Goal: Transaction & Acquisition: Book appointment/travel/reservation

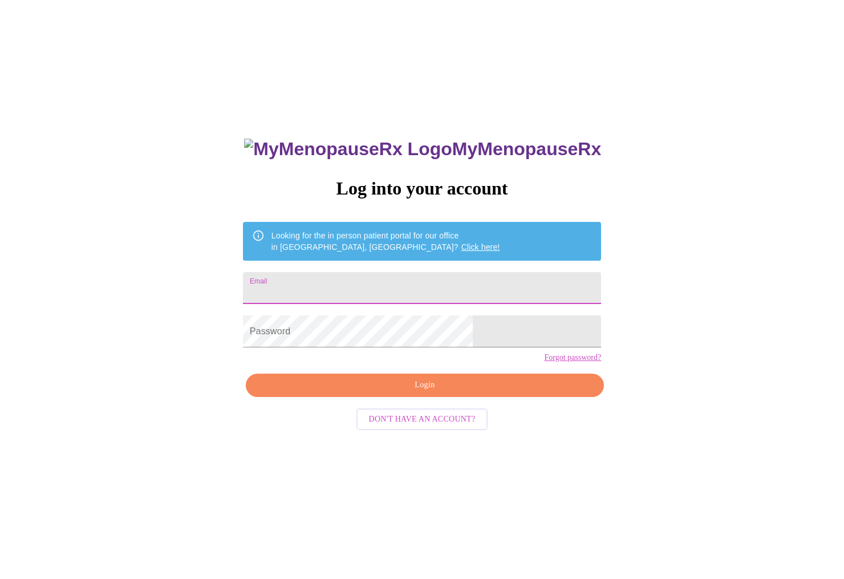
type input "[PERSON_NAME][EMAIL_ADDRESS][DOMAIN_NAME]"
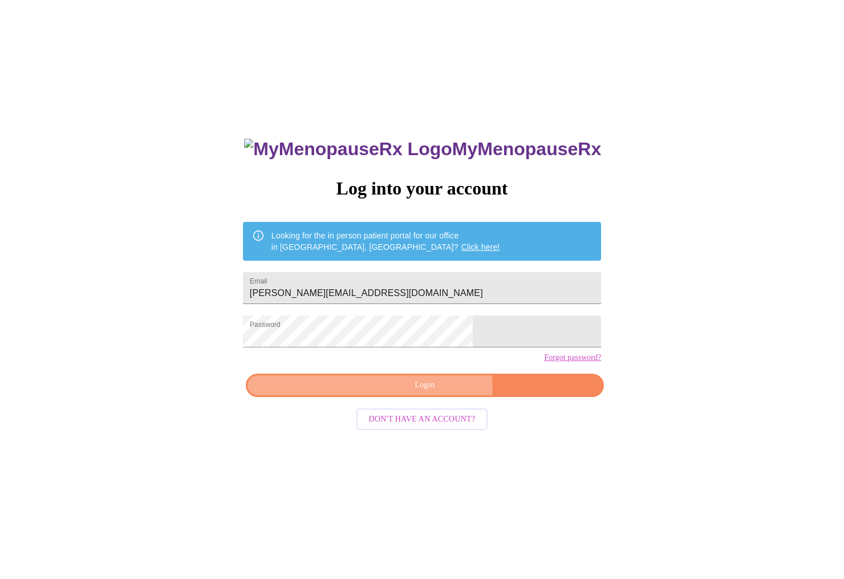
click at [434, 392] on span "Login" at bounding box center [425, 385] width 332 height 14
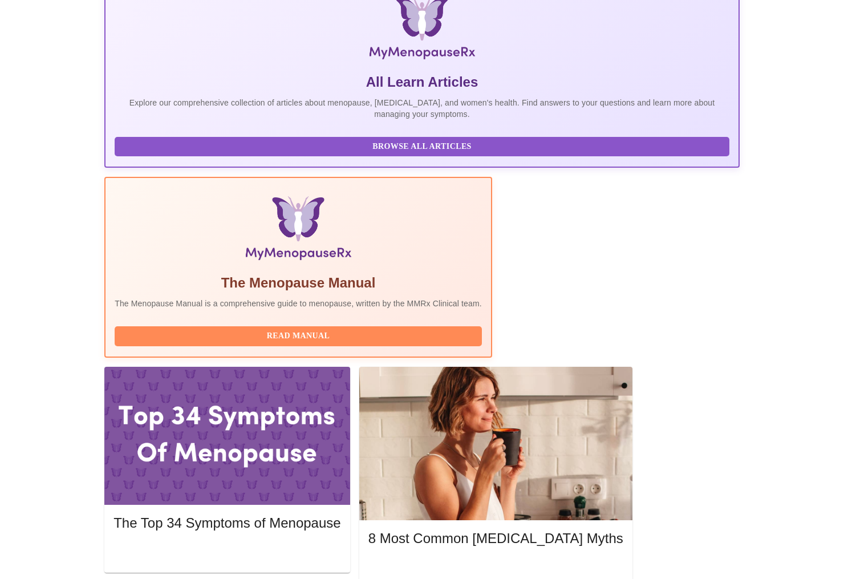
scroll to position [215, 0]
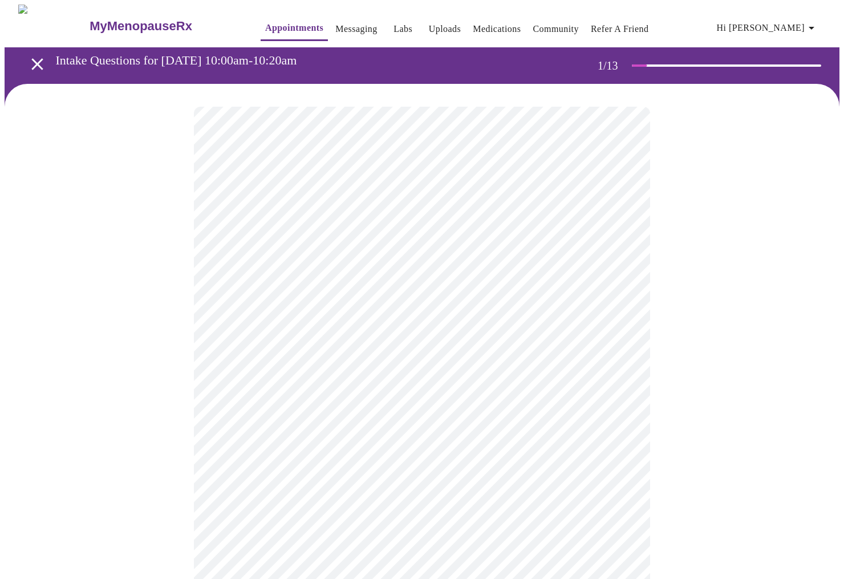
click at [410, 256] on body "MyMenopauseRx Appointments Messaging Labs Uploads Medications Community Refer a…" at bounding box center [422, 525] width 835 height 1040
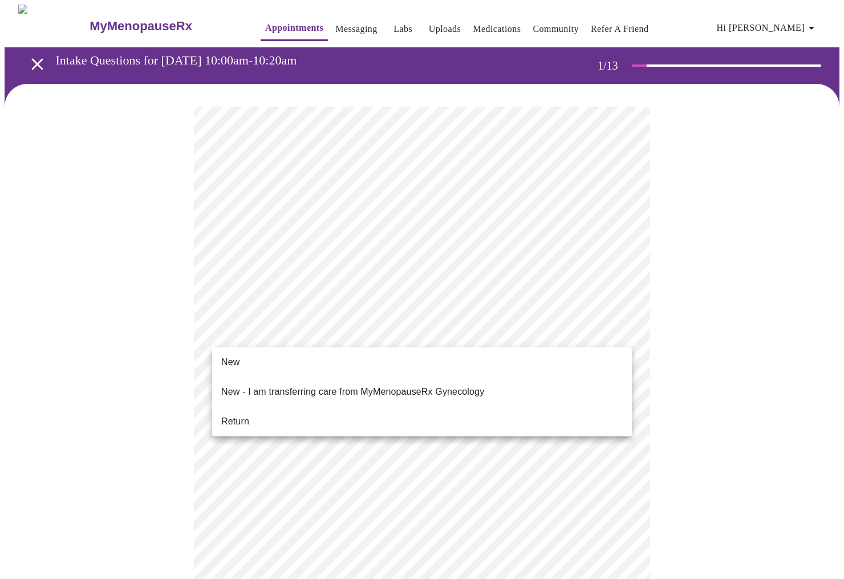
click at [333, 334] on body "MyMenopauseRx Appointments Messaging Labs Uploads Medications Community Refer a…" at bounding box center [422, 522] width 835 height 1034
click at [303, 412] on li "Return" at bounding box center [422, 421] width 420 height 21
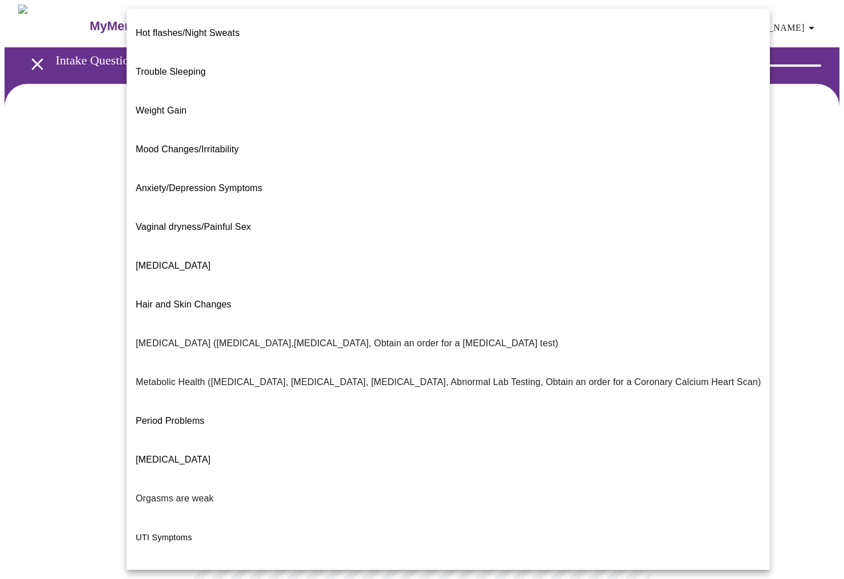
click at [292, 237] on body "MyMenopauseRx Appointments Messaging Labs Uploads Medications Community Refer a…" at bounding box center [422, 347] width 835 height 684
click at [201, 67] on span "Trouble Sleeping" at bounding box center [171, 72] width 70 height 10
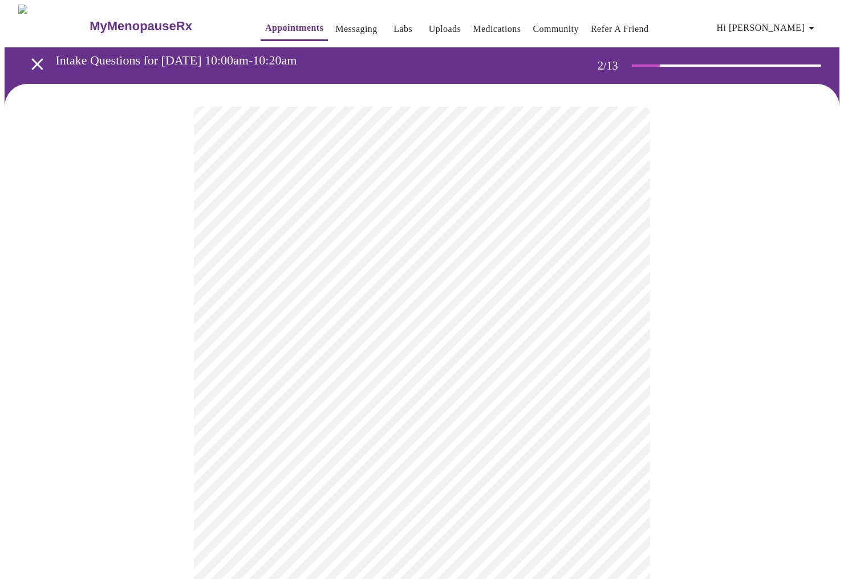
click at [411, 351] on body "MyMenopauseRx Appointments Messaging Labs Uploads Medications Community Refer a…" at bounding box center [422, 344] width 835 height 678
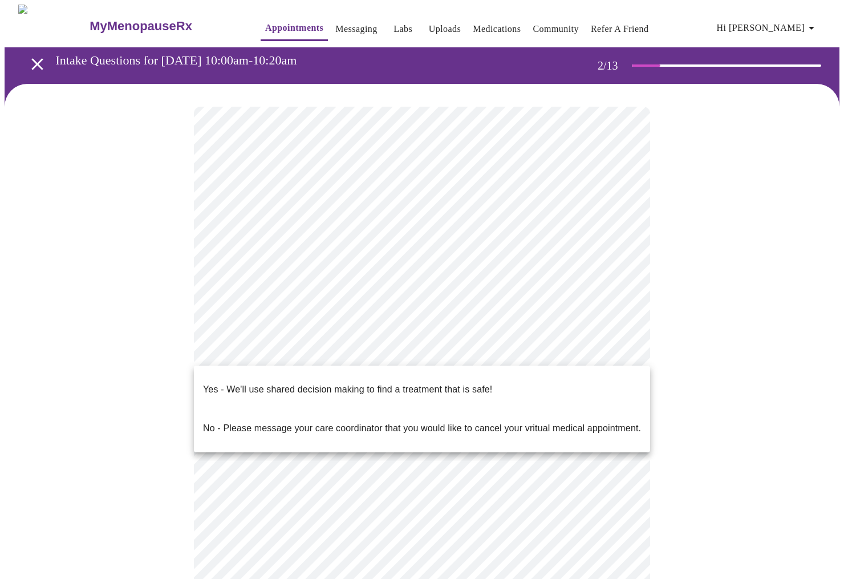
click at [407, 383] on p "Yes - We'll use shared decision making to find a treatment that is safe!" at bounding box center [347, 390] width 289 height 14
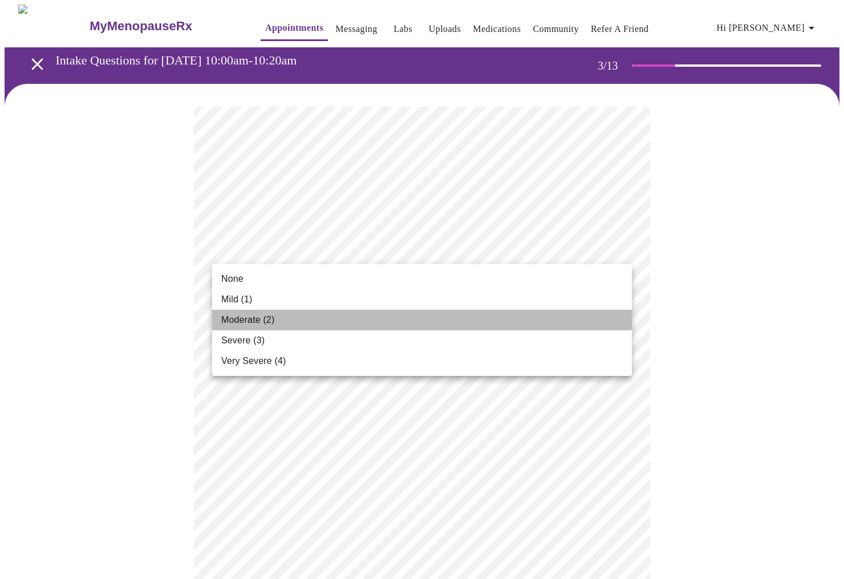
click at [303, 316] on li "Moderate (2)" at bounding box center [422, 320] width 420 height 21
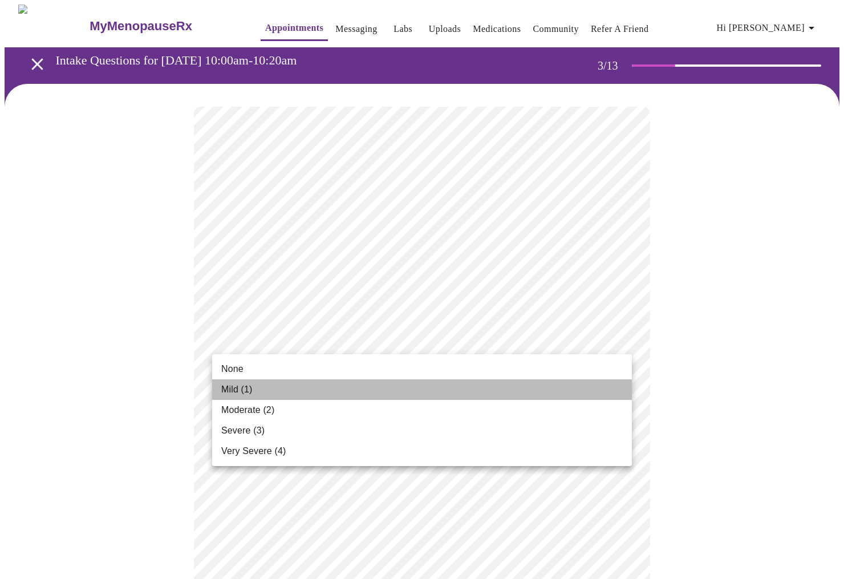
click at [252, 387] on span "Mild (1)" at bounding box center [236, 390] width 31 height 14
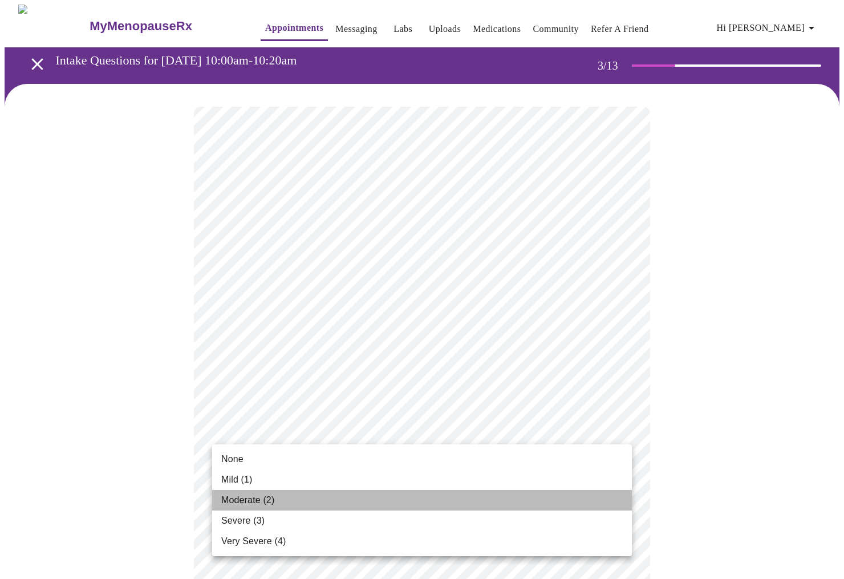
click at [250, 501] on span "Moderate (2)" at bounding box center [247, 500] width 53 height 14
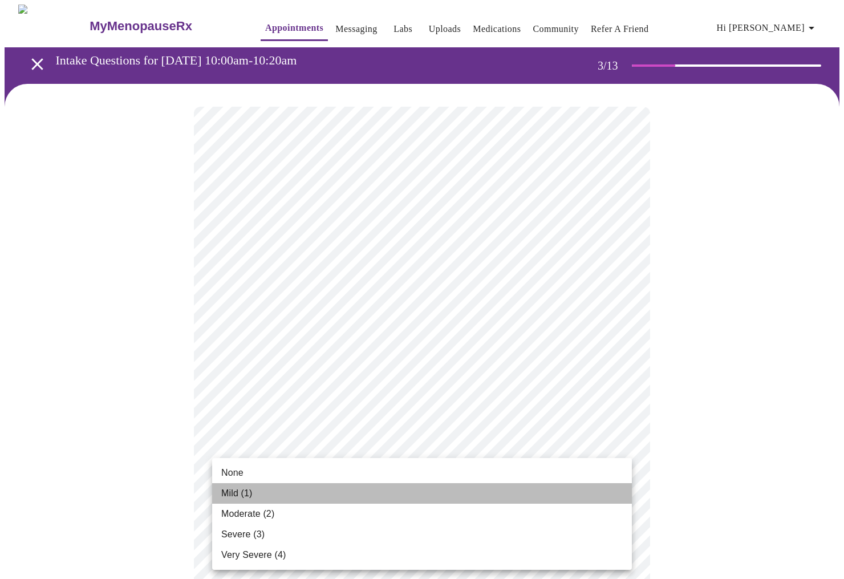
click at [257, 491] on li "Mild (1)" at bounding box center [422, 493] width 420 height 21
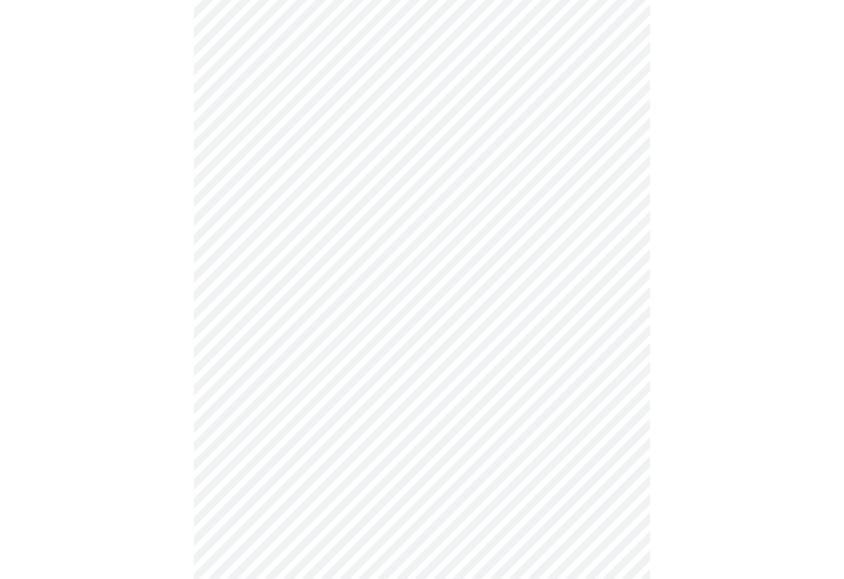
scroll to position [137, 0]
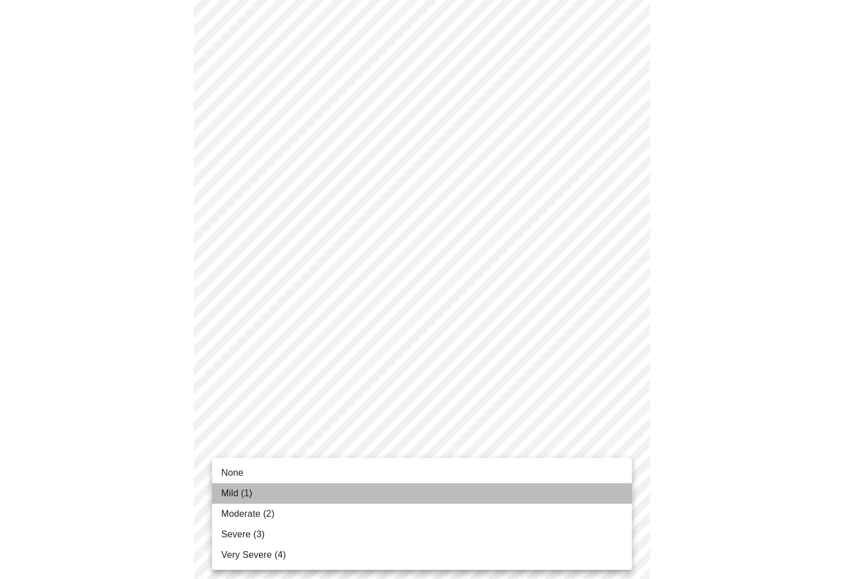
click at [247, 500] on li "Mild (1)" at bounding box center [422, 493] width 420 height 21
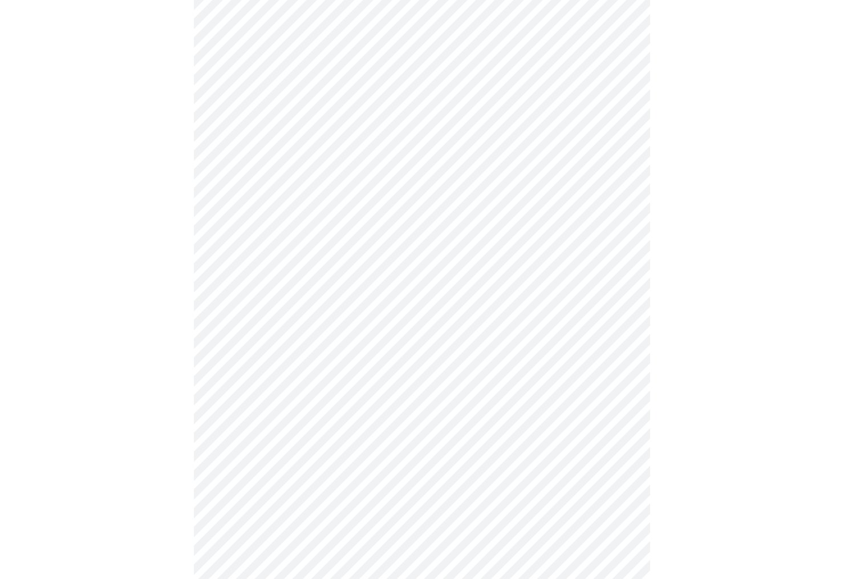
scroll to position [189, 0]
click at [262, 486] on body "MyMenopauseRx Appointments Messaging Labs Uploads Medications Community Refer a…" at bounding box center [422, 532] width 835 height 1434
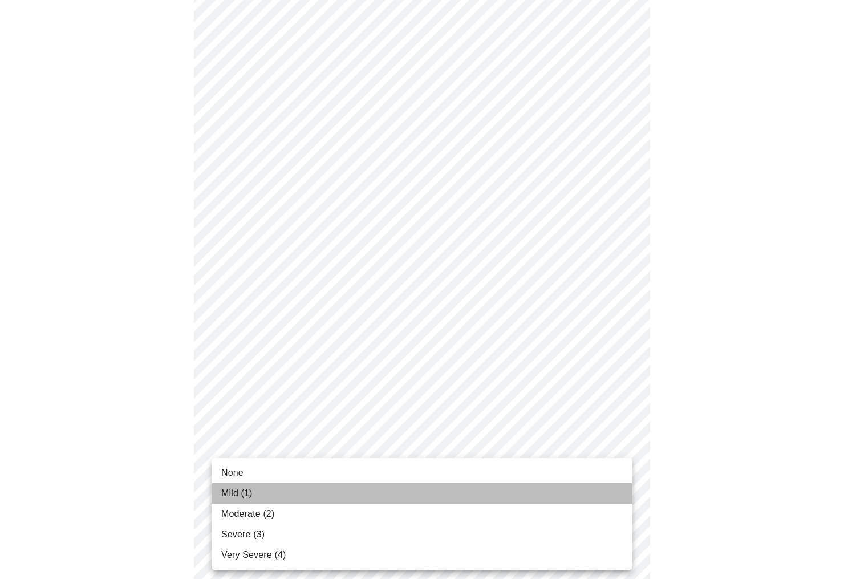
click at [251, 497] on span "Mild (1)" at bounding box center [236, 494] width 31 height 14
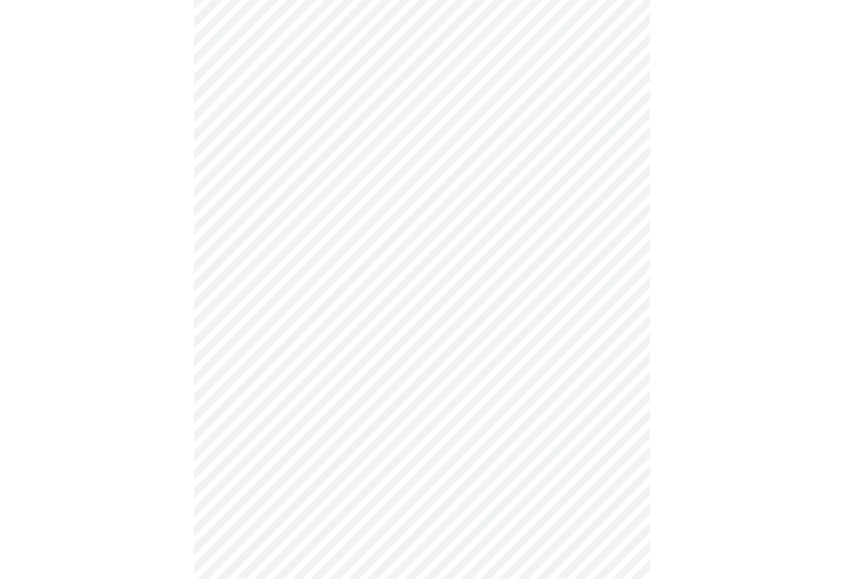
scroll to position [281, 0]
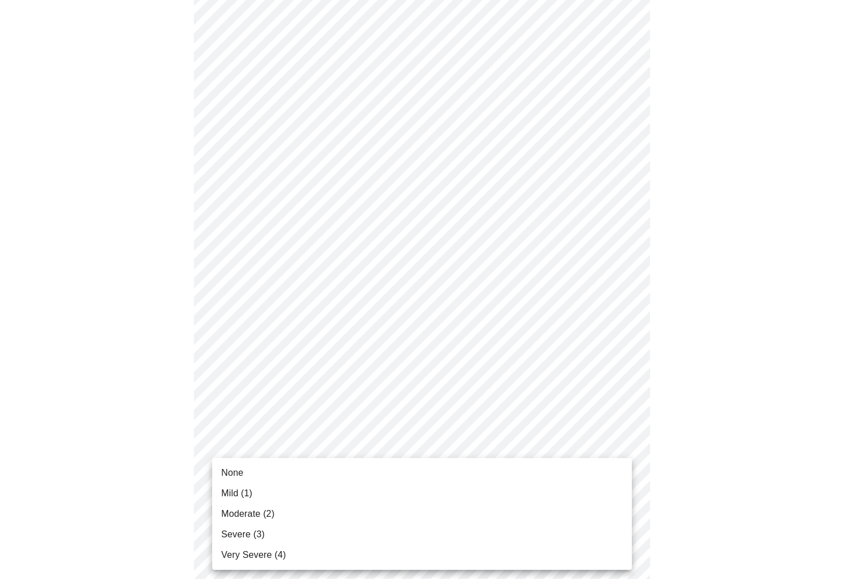
click at [254, 478] on body "MyMenopauseRx Appointments Messaging Labs Uploads Medications Community Refer a…" at bounding box center [422, 433] width 835 height 1419
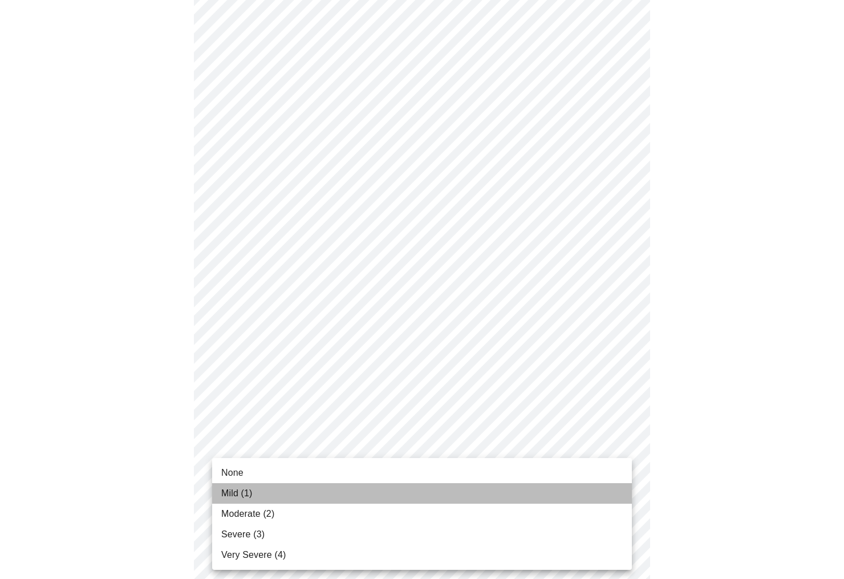
click at [247, 495] on span "Mild (1)" at bounding box center [236, 494] width 31 height 14
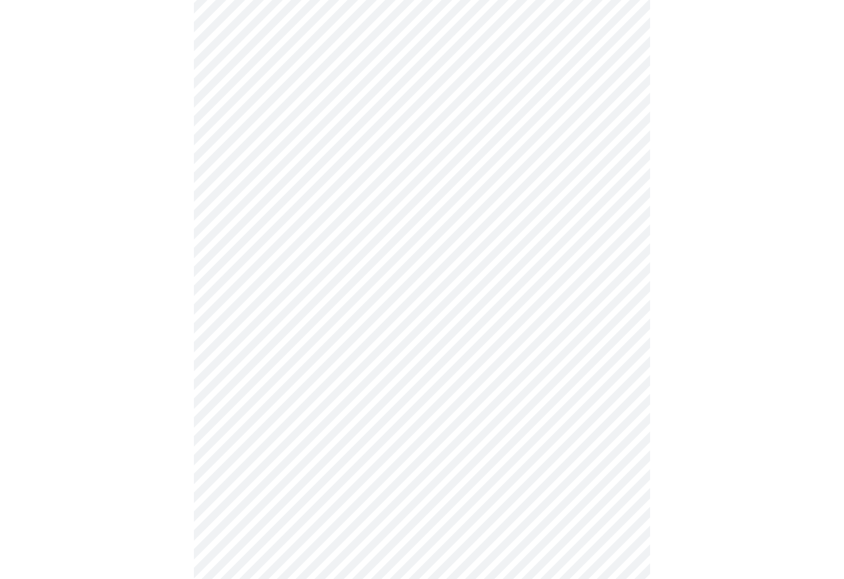
scroll to position [425, 0]
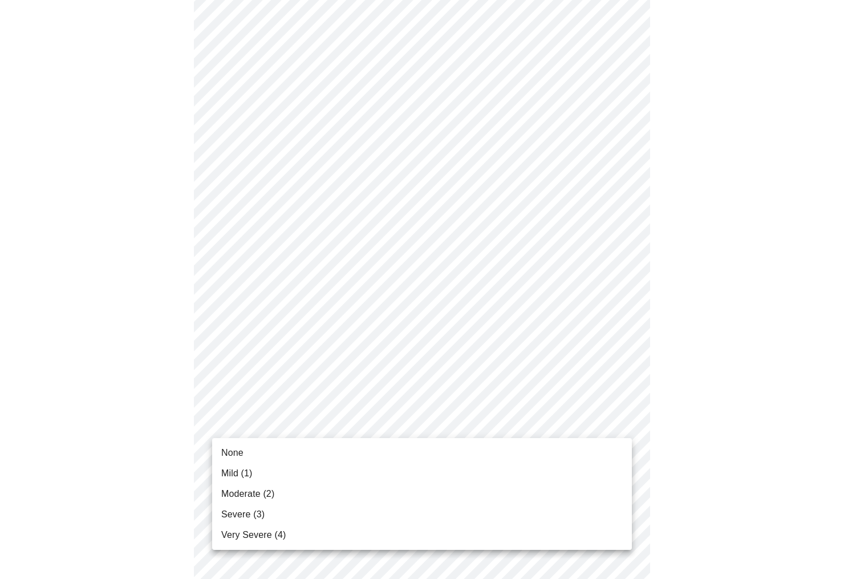
click at [262, 430] on body "MyMenopauseRx Appointments Messaging Labs Uploads Medications Community Refer a…" at bounding box center [422, 281] width 835 height 1403
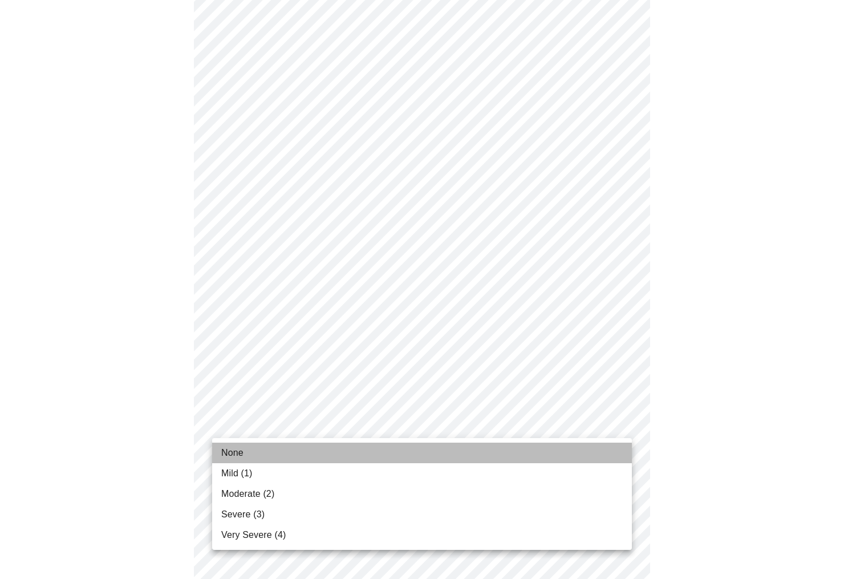
click at [249, 456] on li "None" at bounding box center [422, 453] width 420 height 21
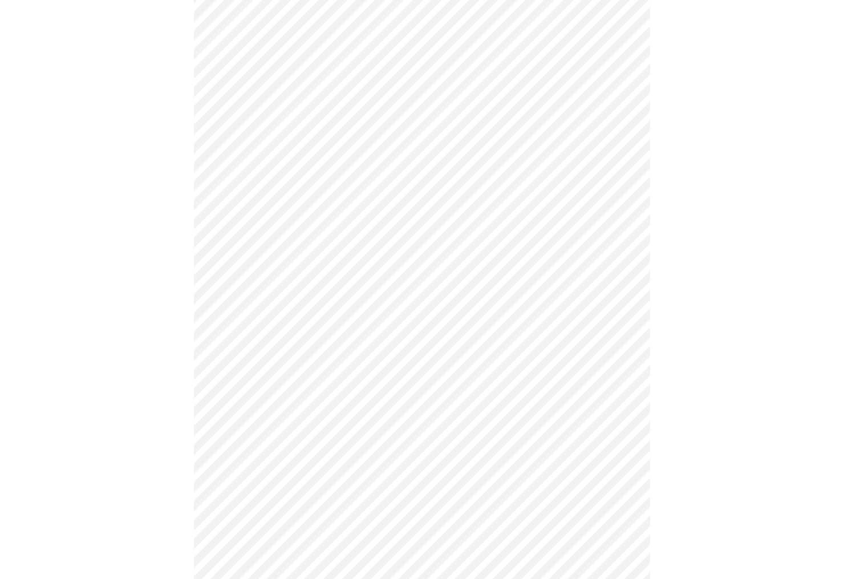
scroll to position [533, 0]
click at [311, 407] on body "MyMenopauseRx Appointments Messaging Labs Uploads Medications Community Refer a…" at bounding box center [422, 166] width 835 height 1388
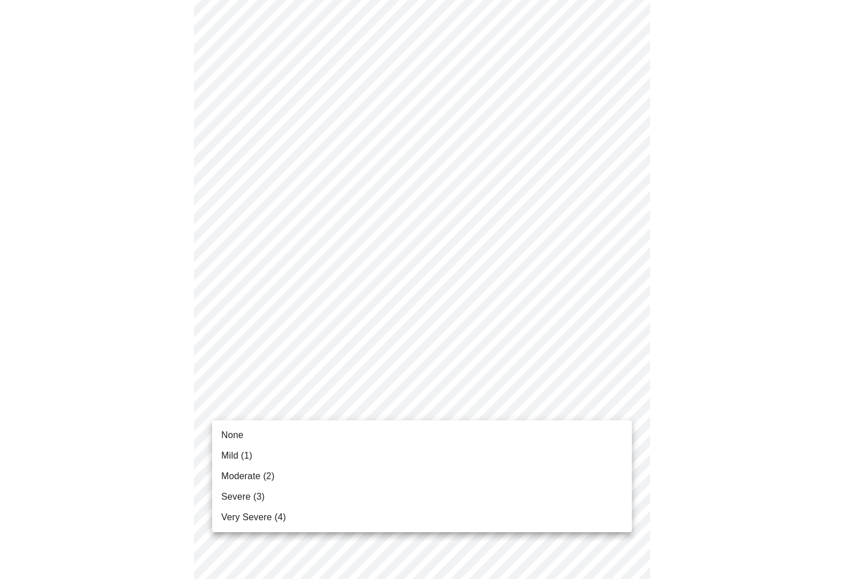
click at [274, 457] on li "Mild (1)" at bounding box center [422, 455] width 420 height 21
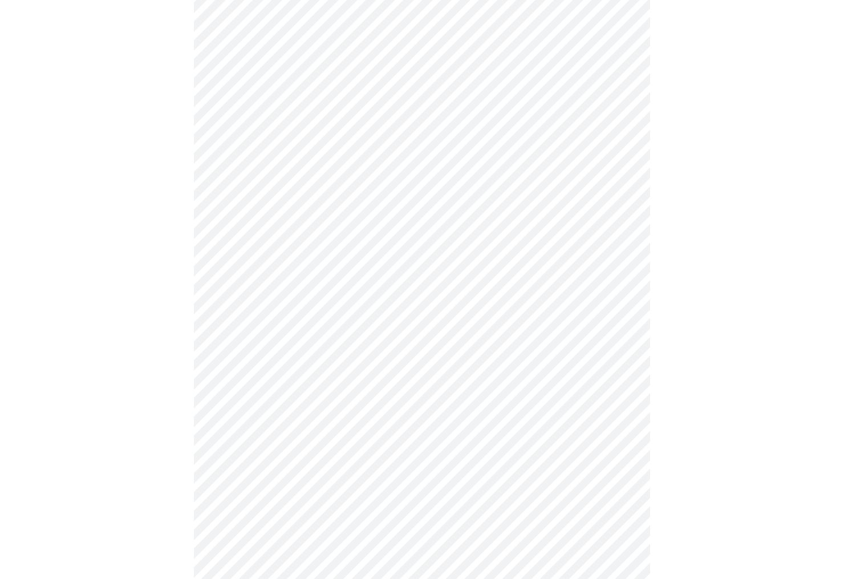
scroll to position [597, 0]
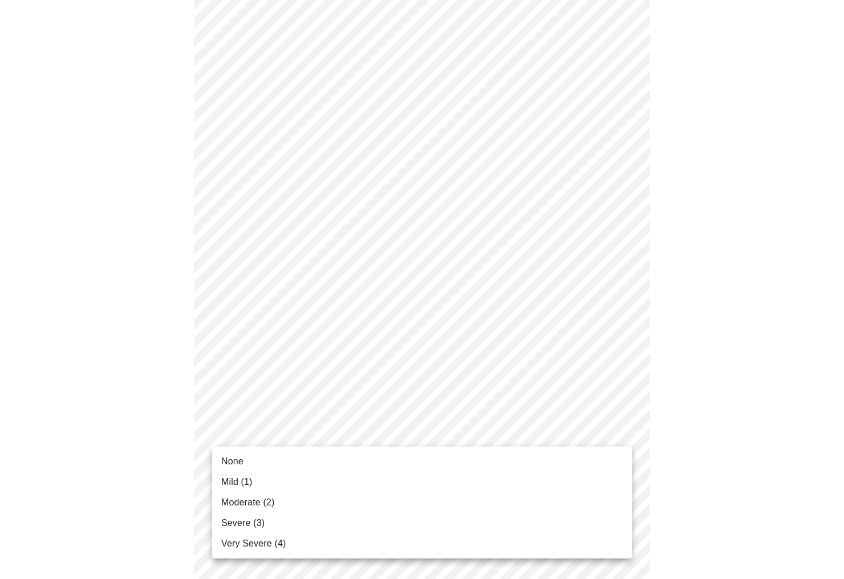
click at [284, 430] on body "MyMenopauseRx Appointments Messaging Labs Uploads Medications Community Refer a…" at bounding box center [422, 94] width 835 height 1372
click at [253, 484] on li "Mild (1)" at bounding box center [422, 482] width 420 height 21
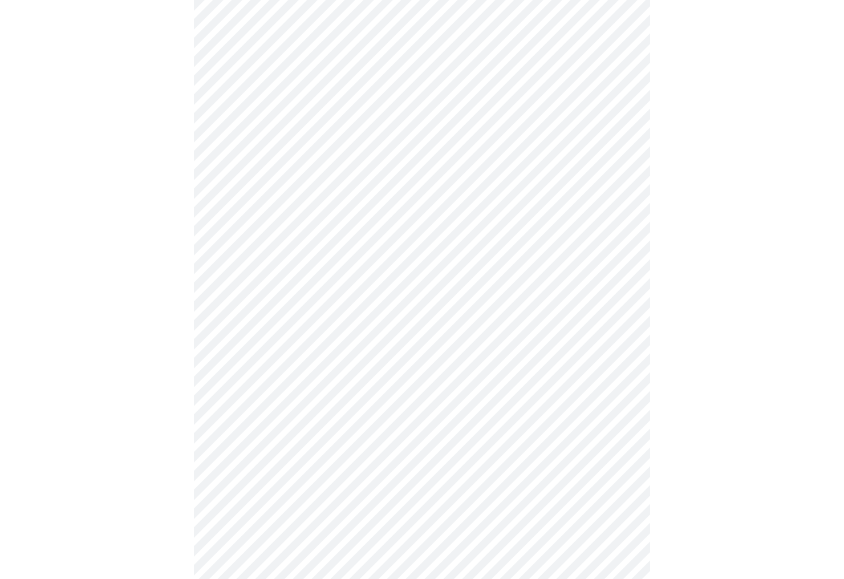
scroll to position [674, 0]
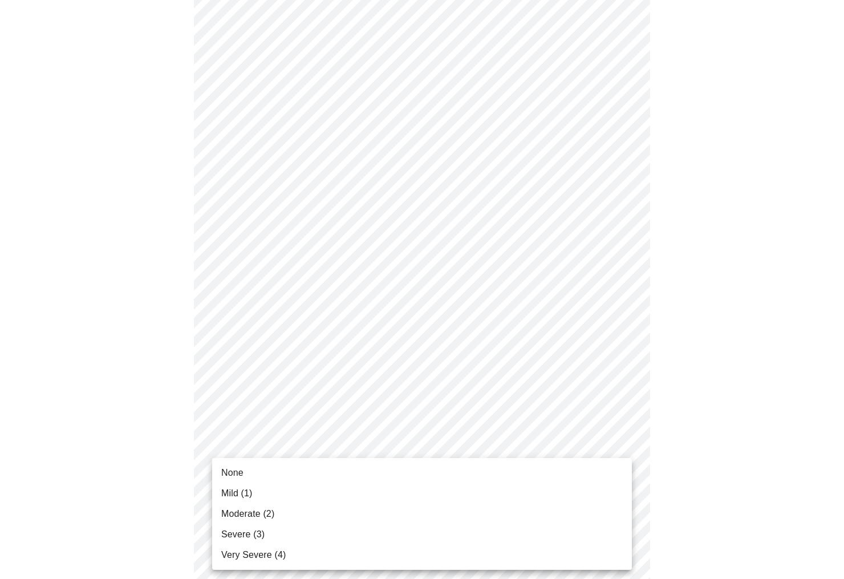
click at [282, 445] on body "MyMenopauseRx Appointments Messaging Labs Uploads Medications Community Refer a…" at bounding box center [422, 9] width 835 height 1357
click at [252, 530] on span "Severe (3)" at bounding box center [242, 535] width 43 height 14
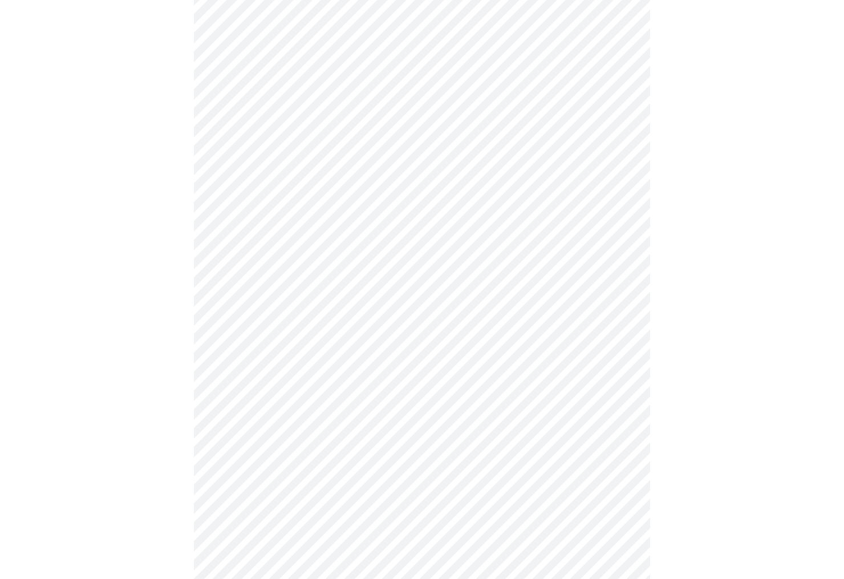
scroll to position [403, 0]
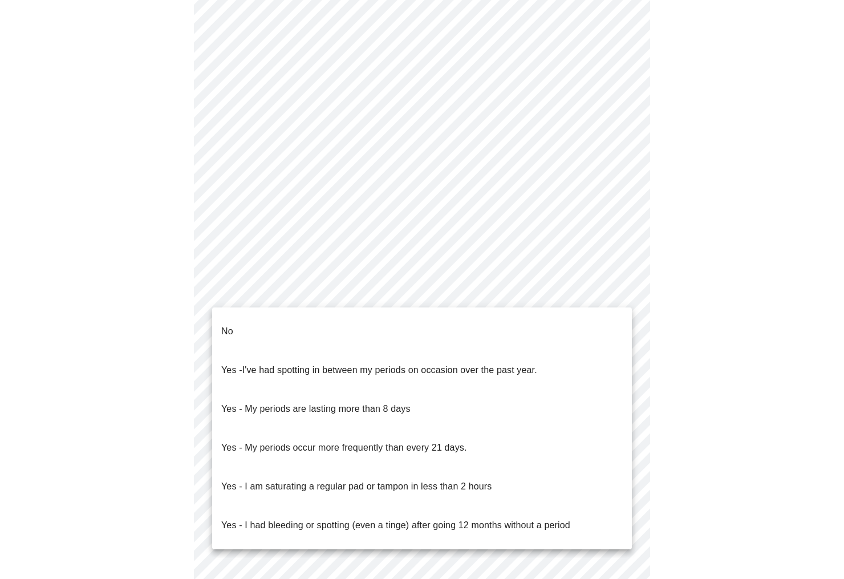
click at [570, 288] on body "MyMenopauseRx Appointments Messaging Labs Uploads Medications Community Refer a…" at bounding box center [422, 162] width 835 height 1123
click at [324, 326] on li "No" at bounding box center [422, 331] width 420 height 39
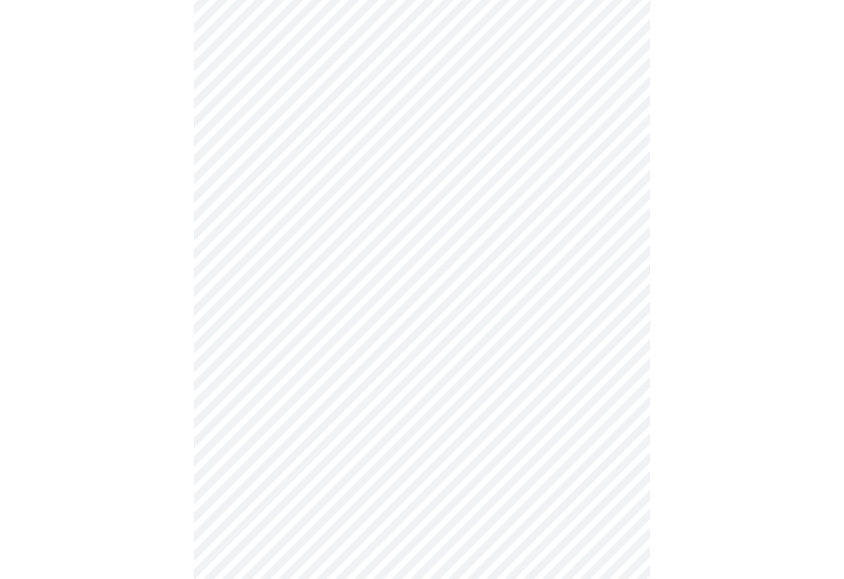
click at [450, 368] on body "MyMenopauseRx Appointments Messaging Labs Uploads Medications Community Refer a…" at bounding box center [422, 159] width 835 height 1117
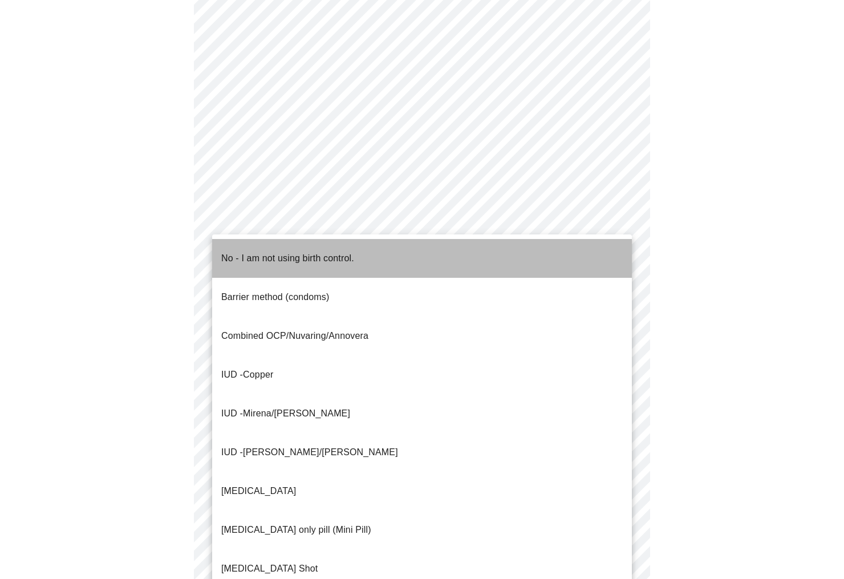
click at [314, 252] on p "No - I am not using birth control." at bounding box center [287, 259] width 133 height 14
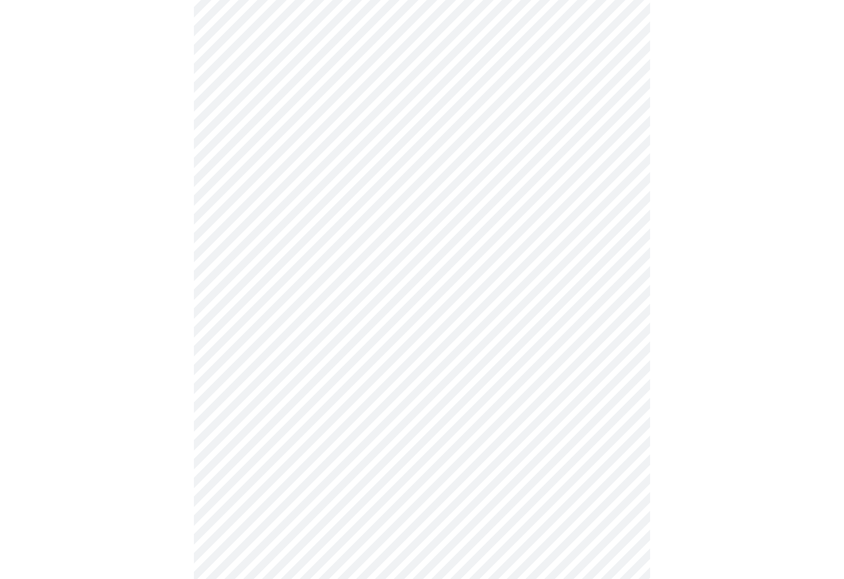
scroll to position [479, 0]
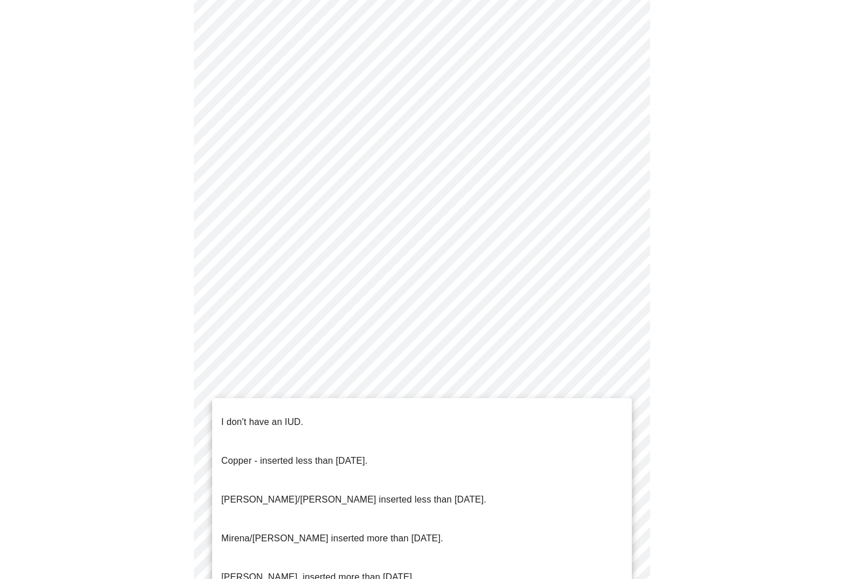
click at [513, 381] on body "MyMenopauseRx Appointments Messaging Labs Uploads Medications Community Refer a…" at bounding box center [422, 80] width 835 height 1111
click at [326, 416] on li "I don't have an IUD." at bounding box center [422, 422] width 420 height 39
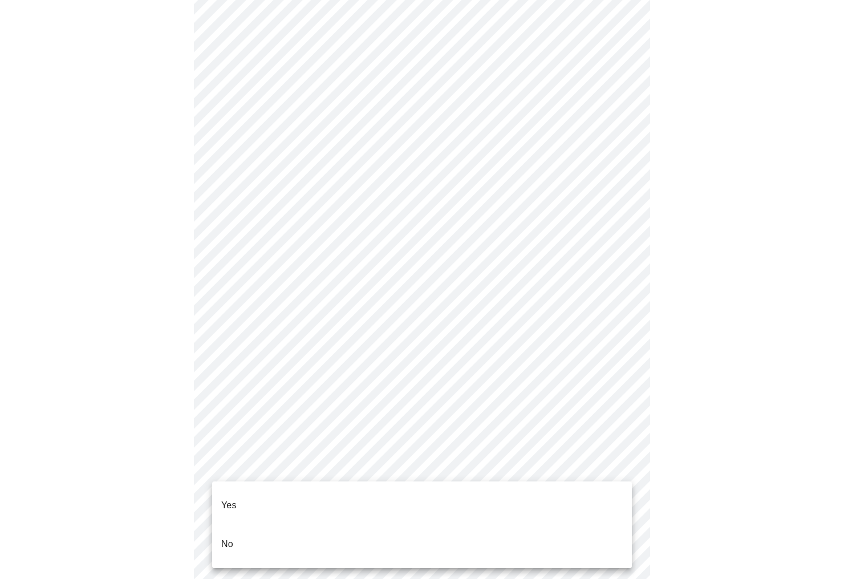
click at [333, 464] on body "MyMenopauseRx Appointments Messaging Labs Uploads Medications Community Refer a…" at bounding box center [422, 77] width 835 height 1104
click at [276, 491] on li "Yes" at bounding box center [422, 505] width 420 height 39
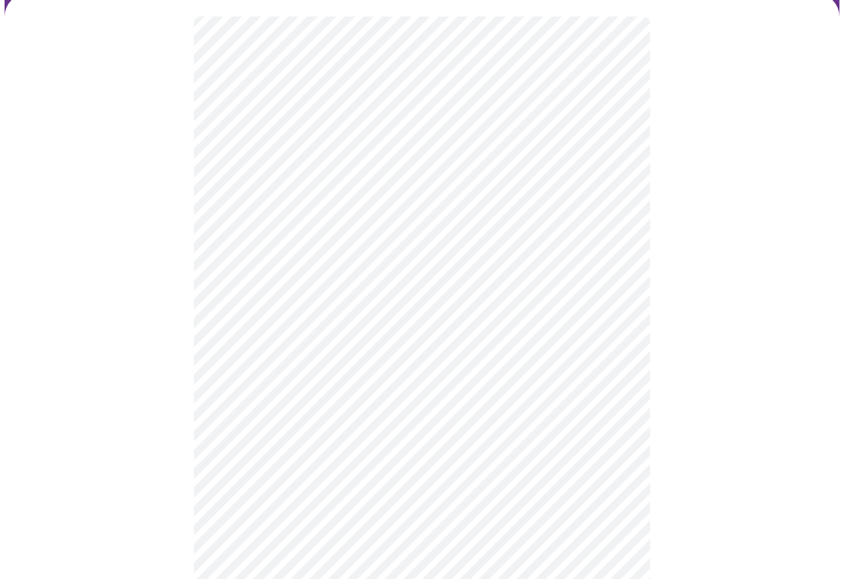
scroll to position [91, 0]
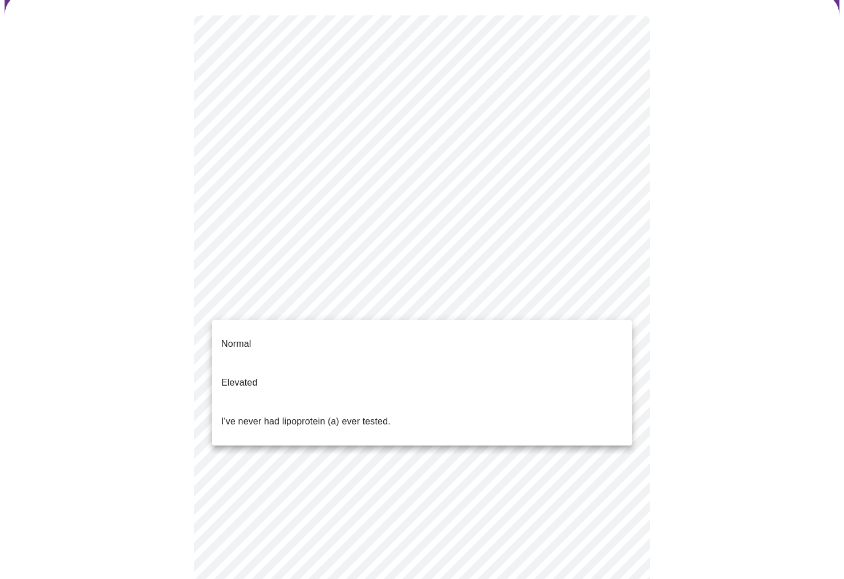
click at [489, 306] on body "MyMenopauseRx Appointments Messaging Labs Uploads Medications Community Refer a…" at bounding box center [422, 334] width 835 height 842
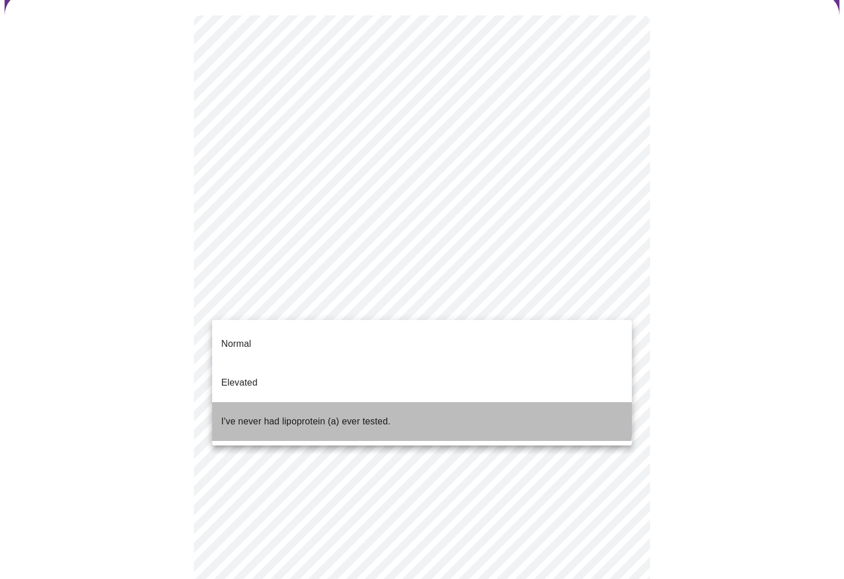
click at [398, 402] on li "I've never had lipoprotein (a) ever tested." at bounding box center [422, 421] width 420 height 39
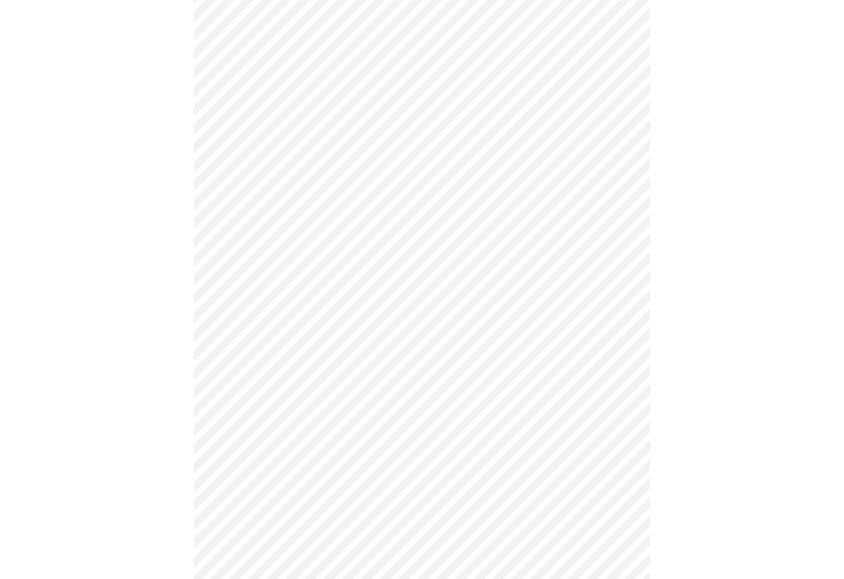
scroll to position [2846, 0]
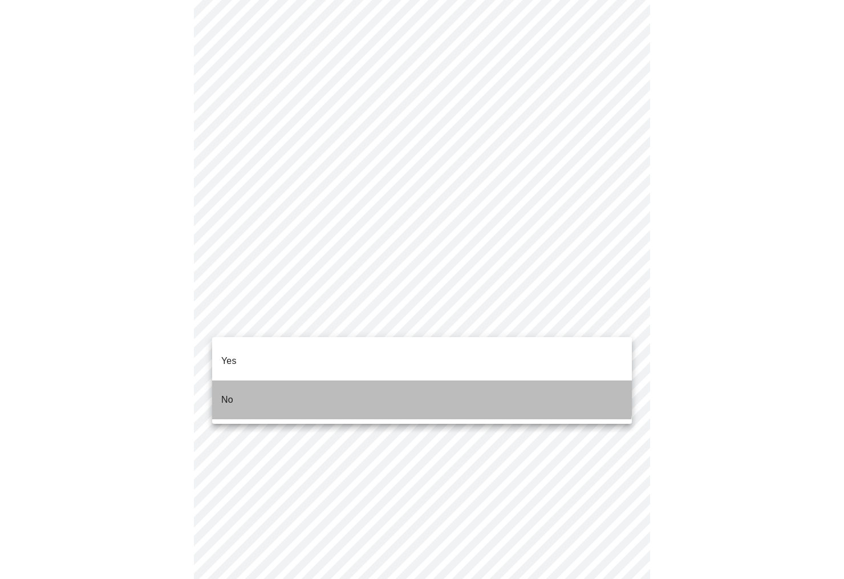
click at [306, 380] on li "No" at bounding box center [422, 399] width 420 height 39
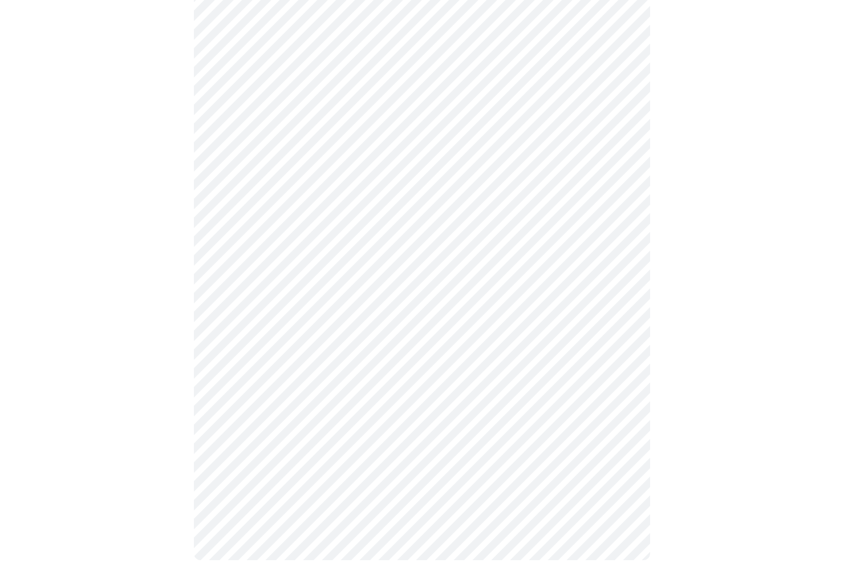
scroll to position [341, 0]
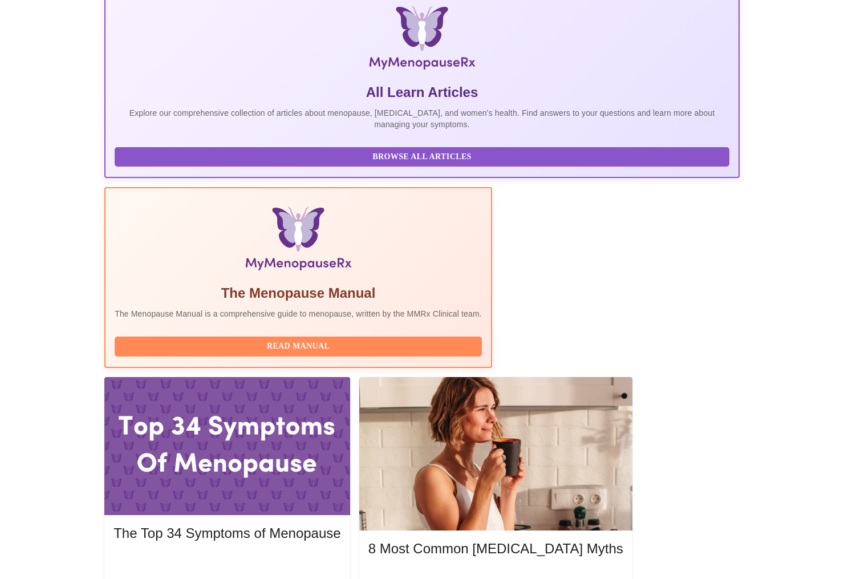
scroll to position [184, 0]
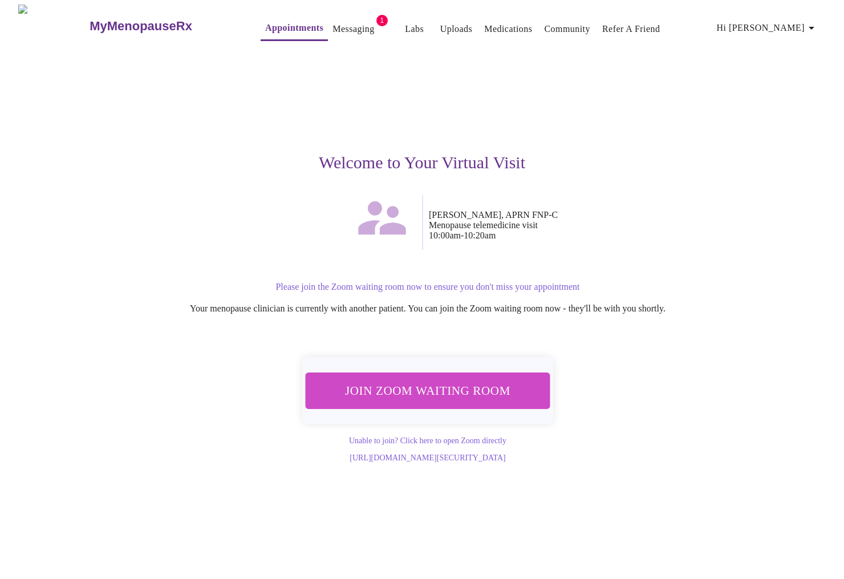
click at [430, 390] on span "Join Zoom Waiting Room" at bounding box center [428, 390] width 214 height 21
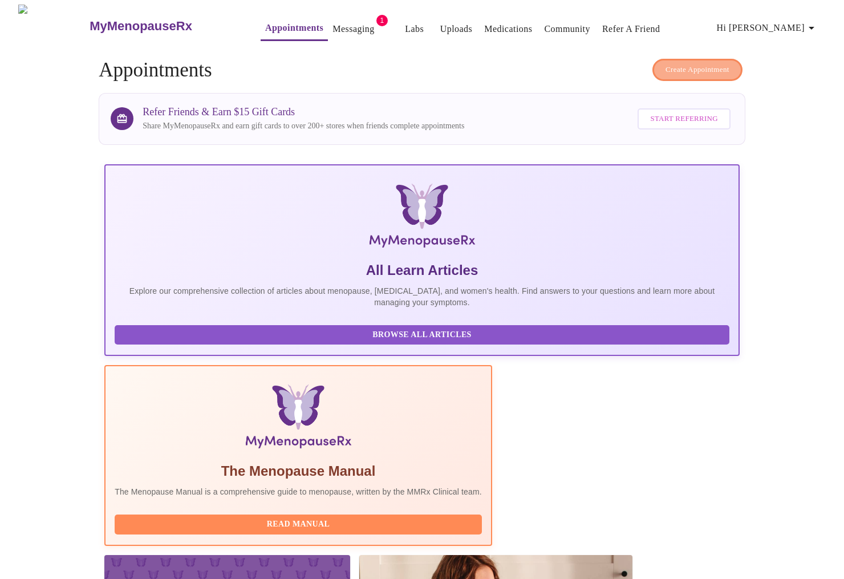
click at [683, 65] on span "Create Appointment" at bounding box center [698, 69] width 64 height 13
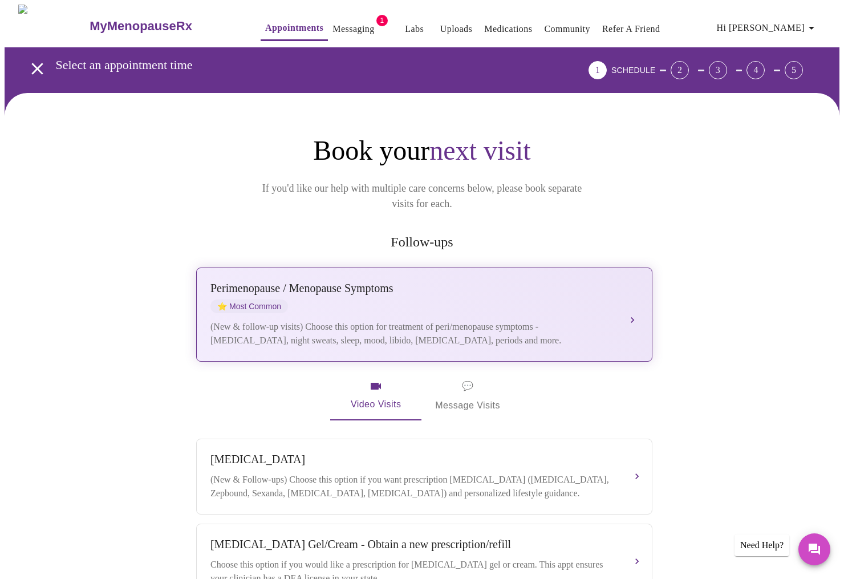
click at [626, 295] on div "[MEDICAL_DATA] / Menopause Symptoms ⭐ Most Common (New & follow-up visits) Choo…" at bounding box center [424, 315] width 428 height 66
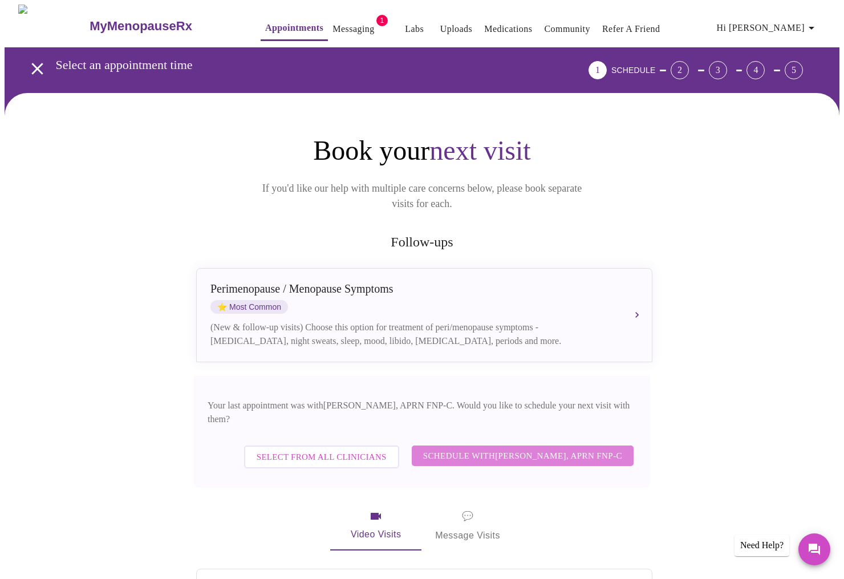
click at [565, 448] on span "Schedule with [PERSON_NAME], APRN FNP-C" at bounding box center [522, 455] width 199 height 15
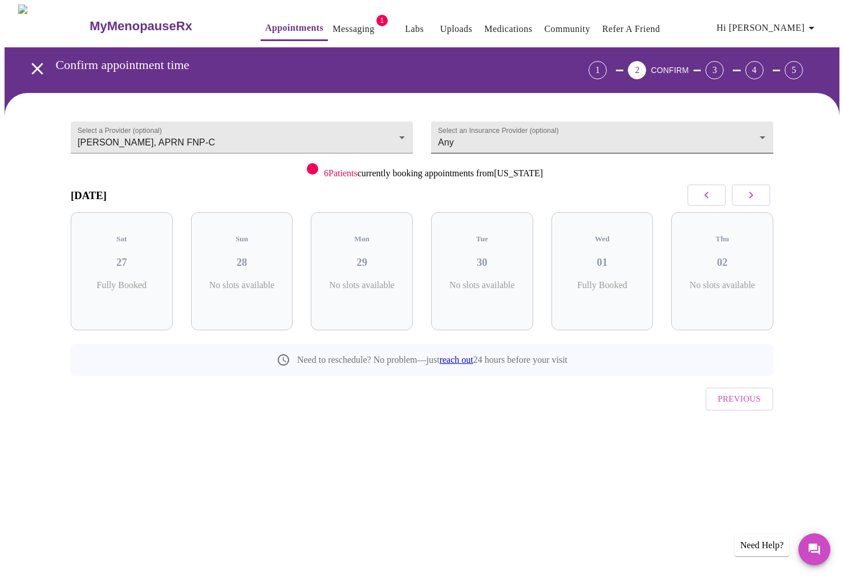
click at [495, 139] on body "MyMenopauseRx Appointments Messaging 1 Labs Uploads Medications Community Refer…" at bounding box center [422, 236] width 835 height 463
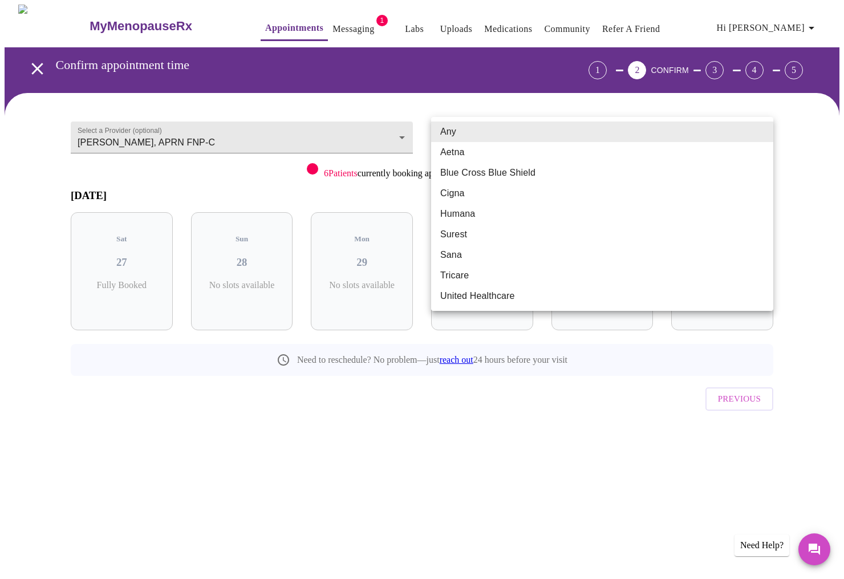
click at [459, 275] on li "Tricare" at bounding box center [602, 275] width 342 height 21
type input "Tricare"
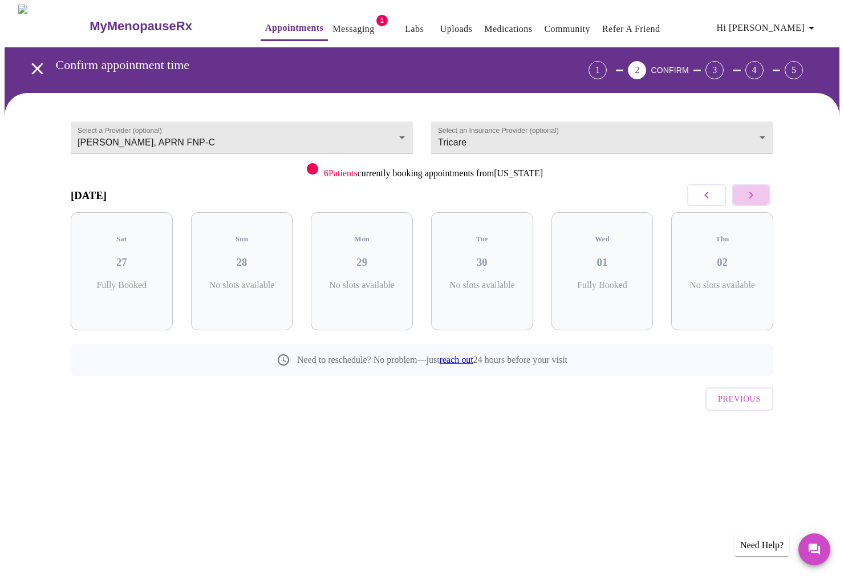
click at [750, 196] on icon "button" at bounding box center [751, 195] width 14 height 14
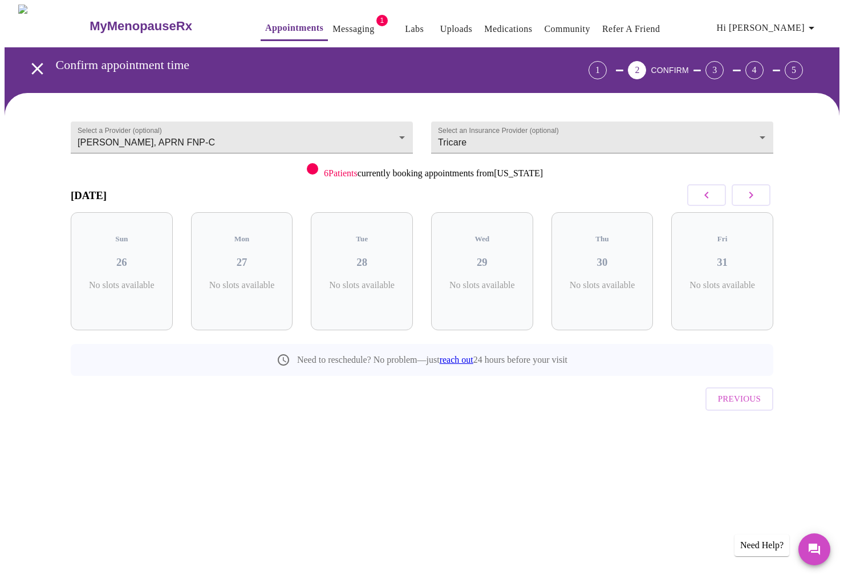
click at [750, 196] on icon "button" at bounding box center [751, 195] width 14 height 14
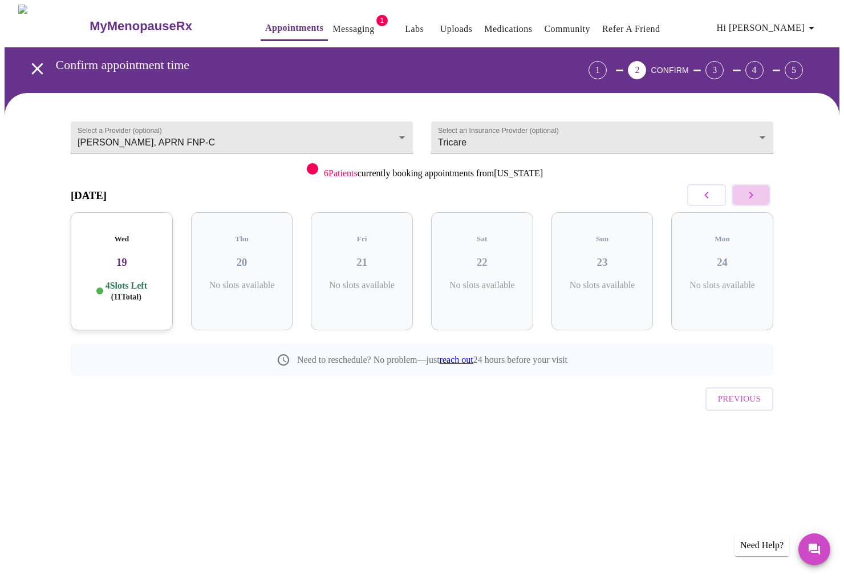
click at [750, 196] on icon "button" at bounding box center [751, 195] width 14 height 14
click at [704, 196] on icon "button" at bounding box center [707, 195] width 14 height 14
click at [368, 280] on p "4 Slots Left ( 10 Total)" at bounding box center [367, 291] width 42 height 22
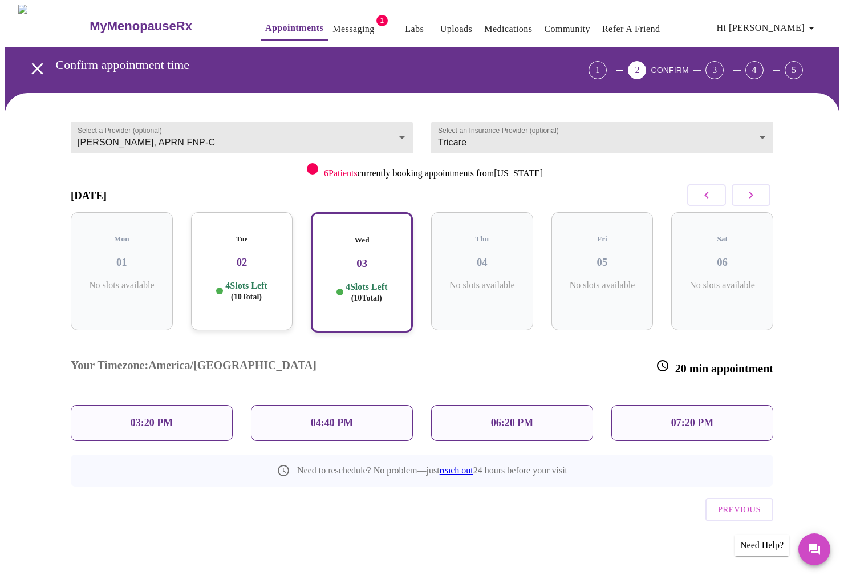
click at [147, 417] on p "03:20 PM" at bounding box center [152, 423] width 42 height 12
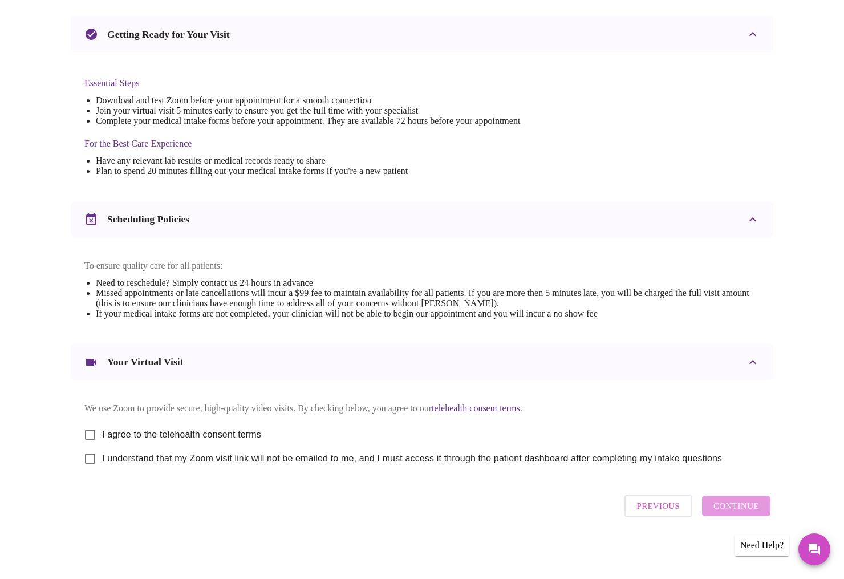
scroll to position [248, 0]
click at [91, 429] on input "I agree to the telehealth consent terms" at bounding box center [90, 435] width 24 height 24
checkbox input "true"
click at [88, 458] on input "I understand that my Zoom visit link will not be emailed to me, and I must acce…" at bounding box center [90, 459] width 24 height 24
checkbox input "true"
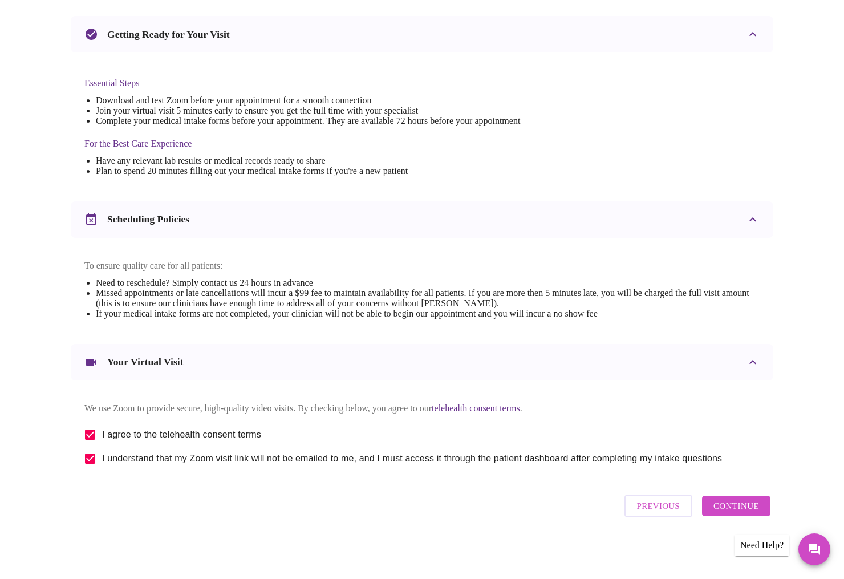
click at [724, 511] on span "Continue" at bounding box center [737, 506] width 46 height 15
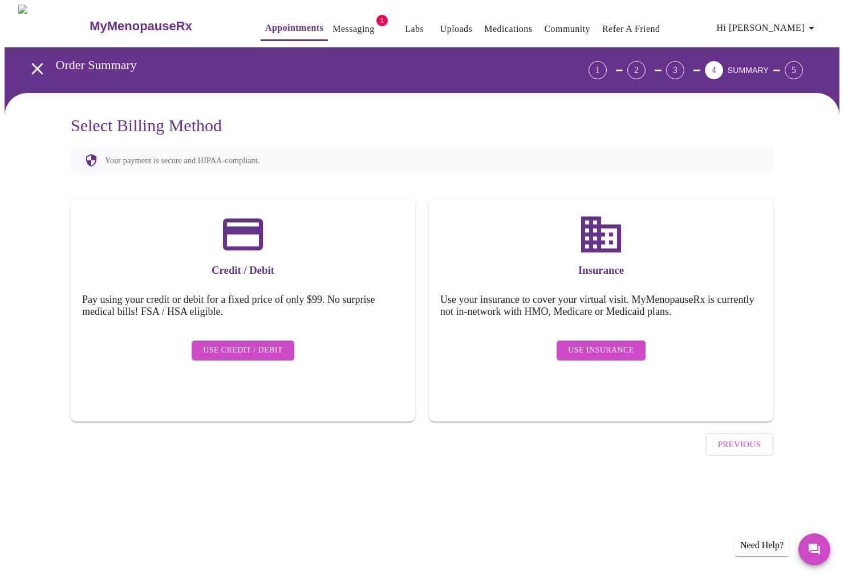
scroll to position [0, 0]
click at [628, 343] on span "Use Insurance" at bounding box center [601, 350] width 66 height 14
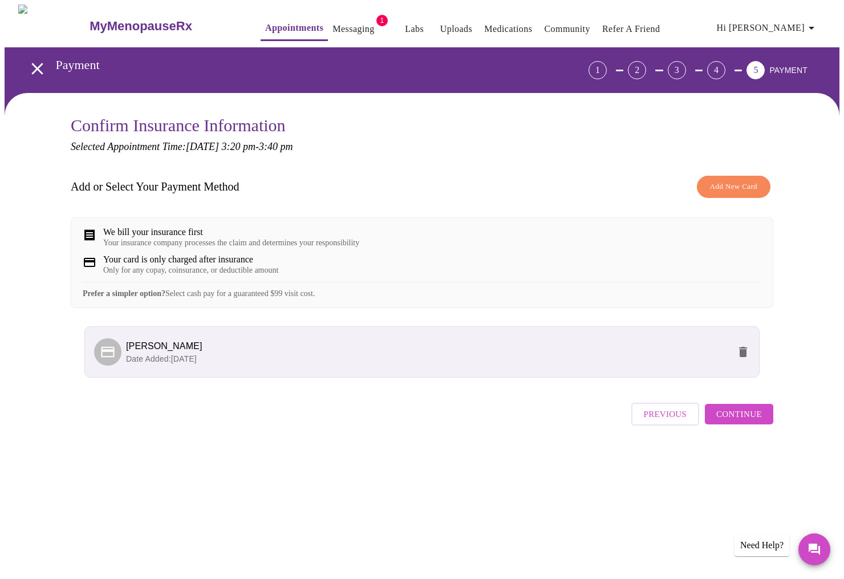
click at [731, 422] on span "Continue" at bounding box center [739, 414] width 46 height 15
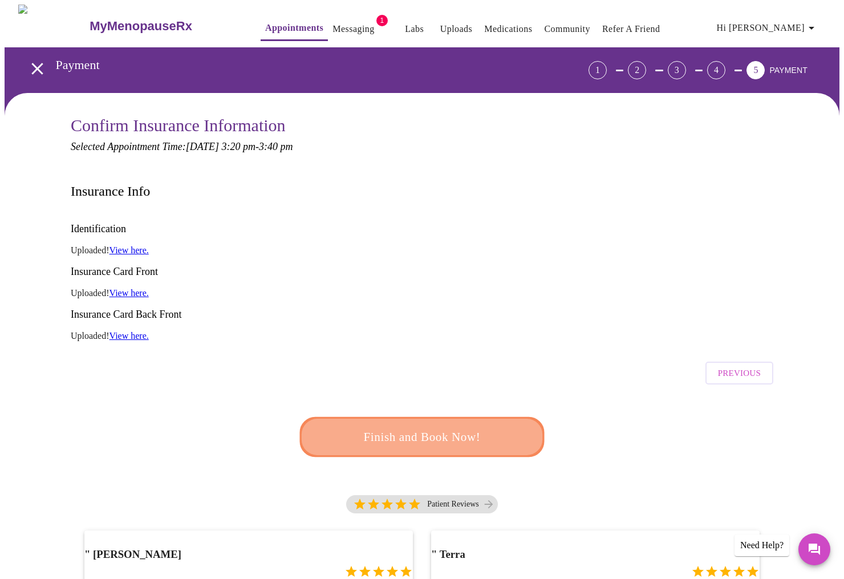
click at [444, 426] on span "Finish and Book Now!" at bounding box center [421, 437] width 221 height 22
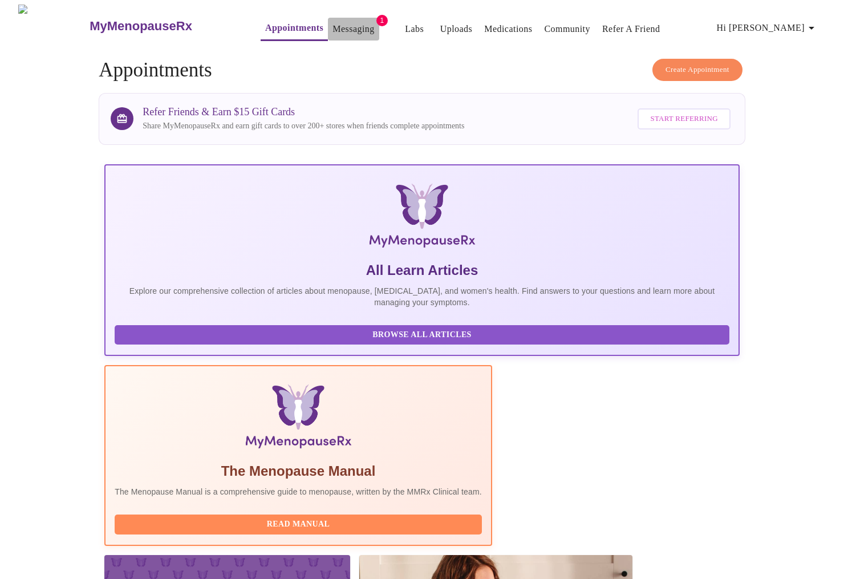
click at [339, 21] on link "Messaging" at bounding box center [354, 29] width 42 height 16
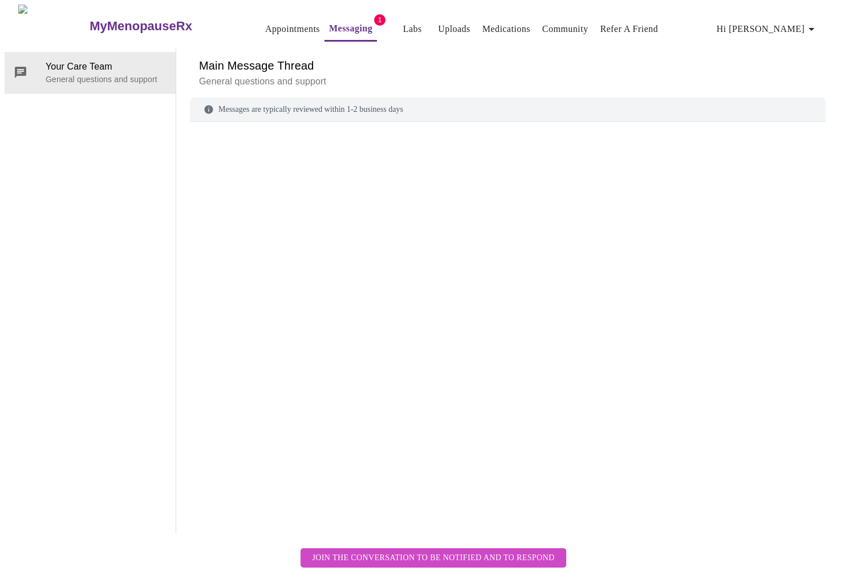
scroll to position [43, 0]
